Goal: Information Seeking & Learning: Learn about a topic

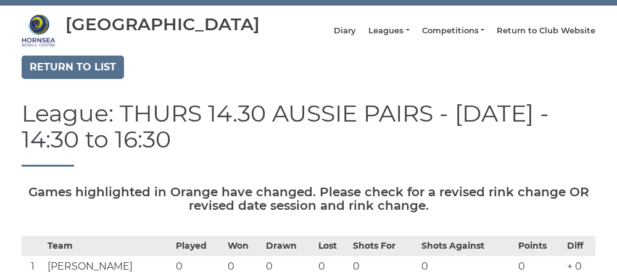
scroll to position [27, 0]
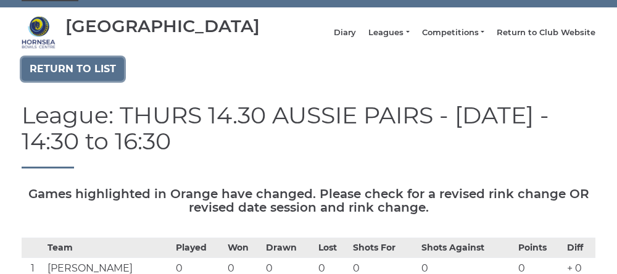
click at [73, 81] on link "Return to list" at bounding box center [73, 68] width 102 height 23
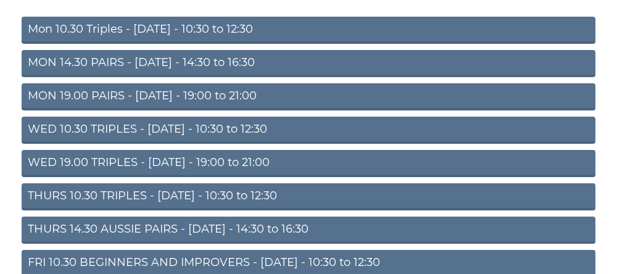
scroll to position [139, 0]
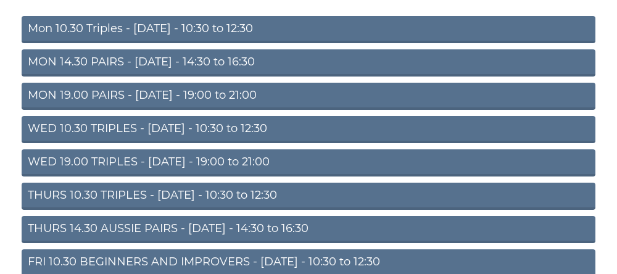
click at [183, 139] on link "WED 10.30 TRIPLES - [DATE] - 10:30 to 12:30" at bounding box center [308, 129] width 573 height 27
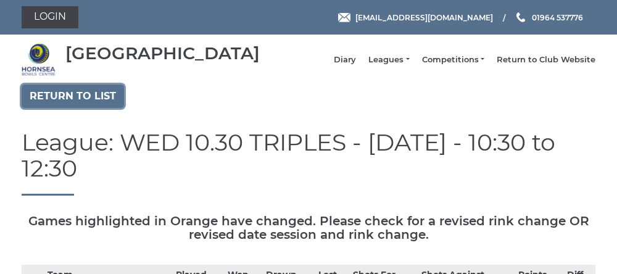
click at [92, 108] on link "Return to list" at bounding box center [73, 95] width 102 height 23
click at [84, 108] on link "Return to list" at bounding box center [73, 95] width 102 height 23
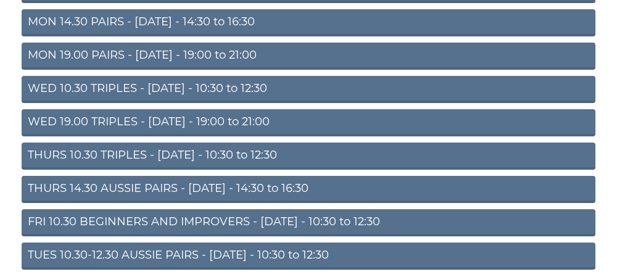
scroll to position [180, 0]
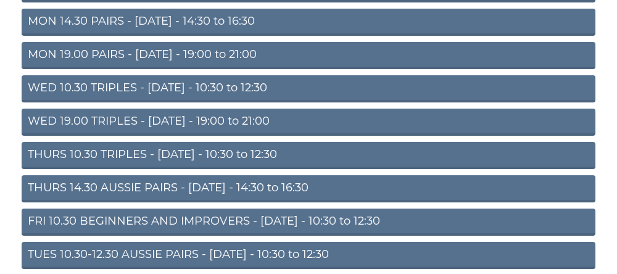
click at [189, 136] on link "WED 19.00 TRIPLES - [DATE] - 19:00 to 21:00" at bounding box center [308, 122] width 573 height 27
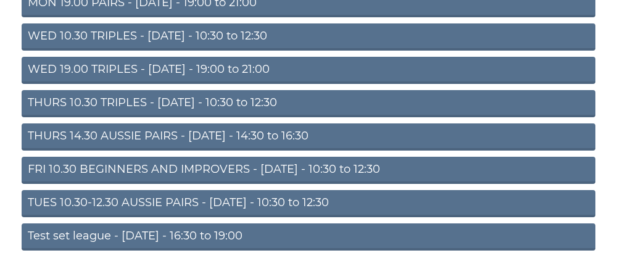
click at [163, 49] on link "WED 10.30 TRIPLES - [DATE] - 10:30 to 12:30" at bounding box center [308, 36] width 573 height 27
click at [179, 51] on link "WED 10.30 TRIPLES - [DATE] - 10:30 to 12:30" at bounding box center [308, 36] width 573 height 27
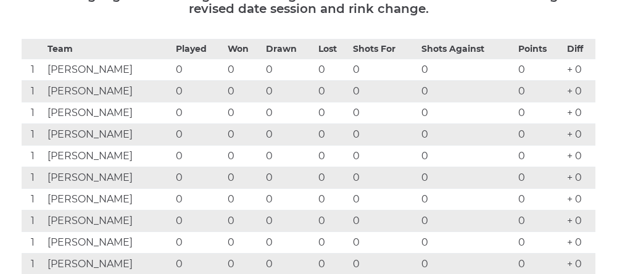
scroll to position [225, 0]
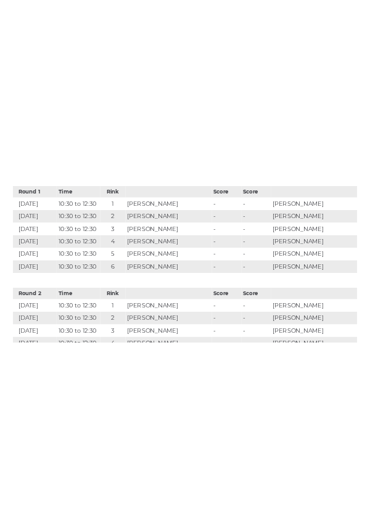
scroll to position [863, 0]
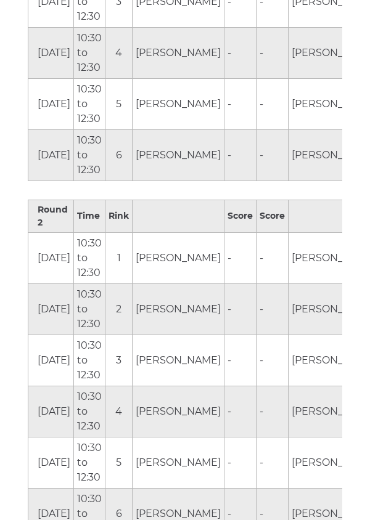
click at [86, 273] on td "10:30 to 12:30" at bounding box center [89, 411] width 31 height 51
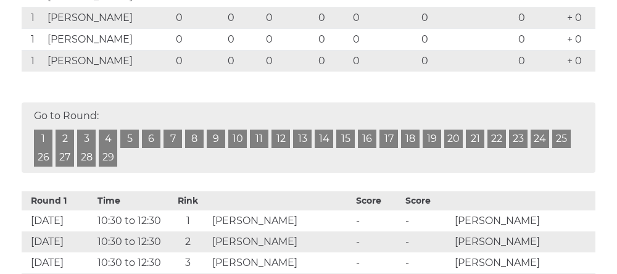
scroll to position [0, 0]
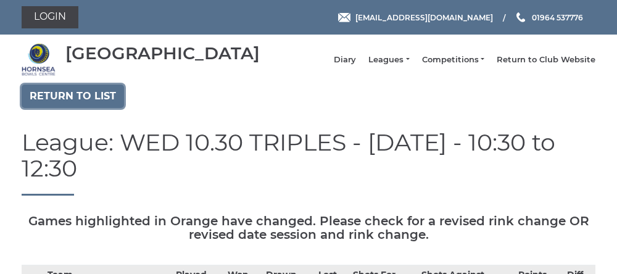
click at [73, 108] on link "Return to list" at bounding box center [73, 95] width 102 height 23
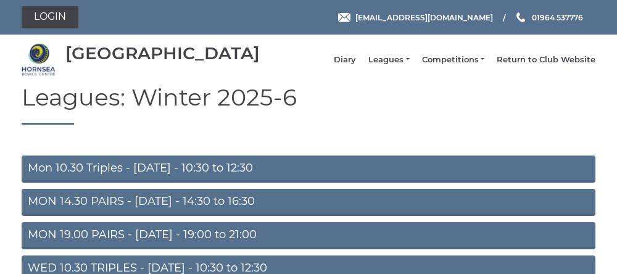
click at [178, 181] on link "Mon 10.30 Triples - Monday - 10:30 to 12:30" at bounding box center [308, 168] width 573 height 27
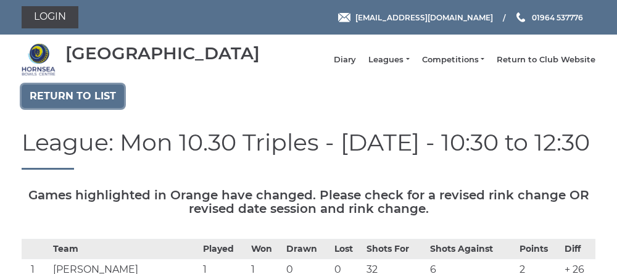
click at [64, 104] on link "Return to list" at bounding box center [73, 95] width 102 height 23
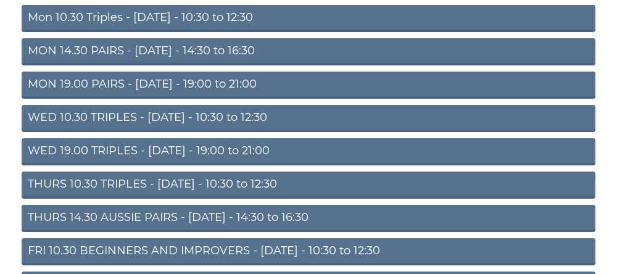
scroll to position [152, 0]
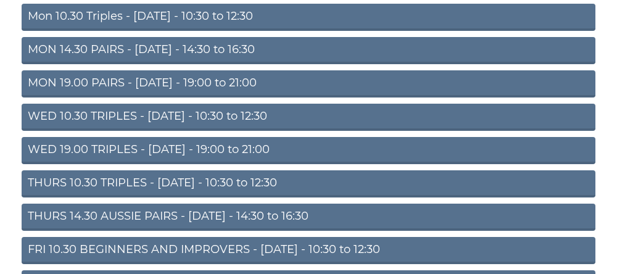
click at [168, 195] on link "THURS 10.30 TRIPLES - [DATE] - 10:30 to 12:30" at bounding box center [308, 183] width 573 height 27
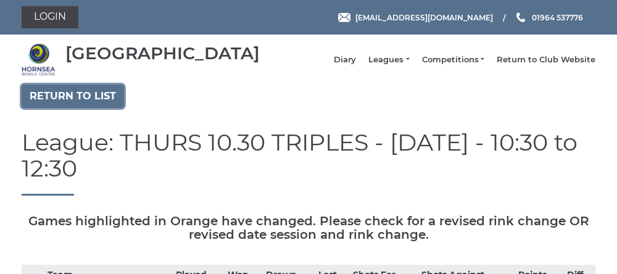
click at [65, 108] on link "Return to list" at bounding box center [73, 95] width 102 height 23
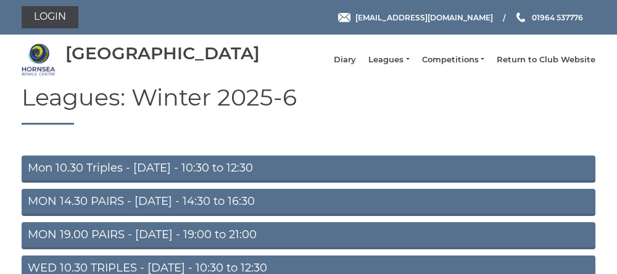
click at [157, 180] on link "Mon 10.30 Triples - [DATE] - 10:30 to 12:30" at bounding box center [308, 168] width 573 height 27
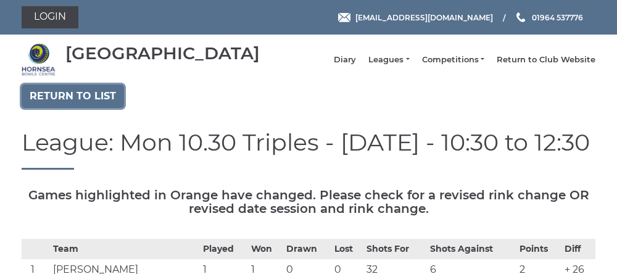
click at [69, 108] on link "Return to list" at bounding box center [73, 95] width 102 height 23
click at [70, 105] on link "Return to list" at bounding box center [73, 95] width 102 height 23
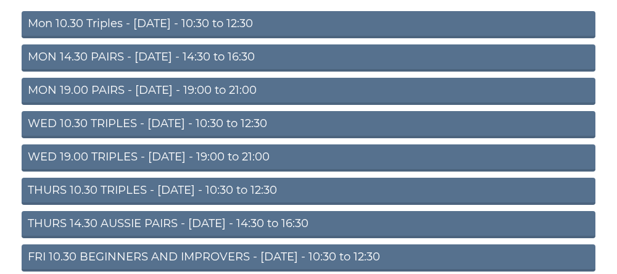
scroll to position [144, 0]
click at [147, 236] on link "THURS 14.30 AUSSIE PAIRS - [DATE] - 14:30 to 16:30" at bounding box center [308, 224] width 573 height 27
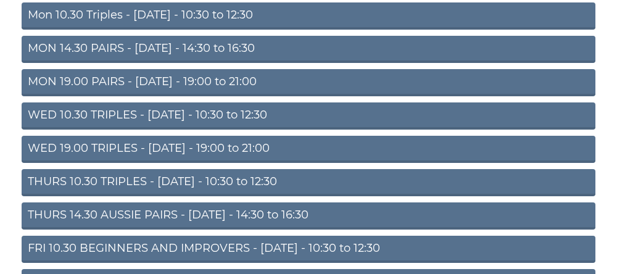
scroll to position [196, 0]
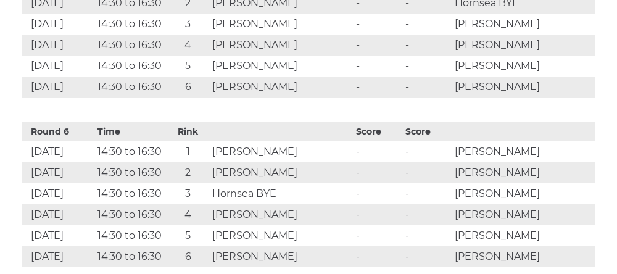
scroll to position [1388, 0]
